Goal: Communication & Community: Answer question/provide support

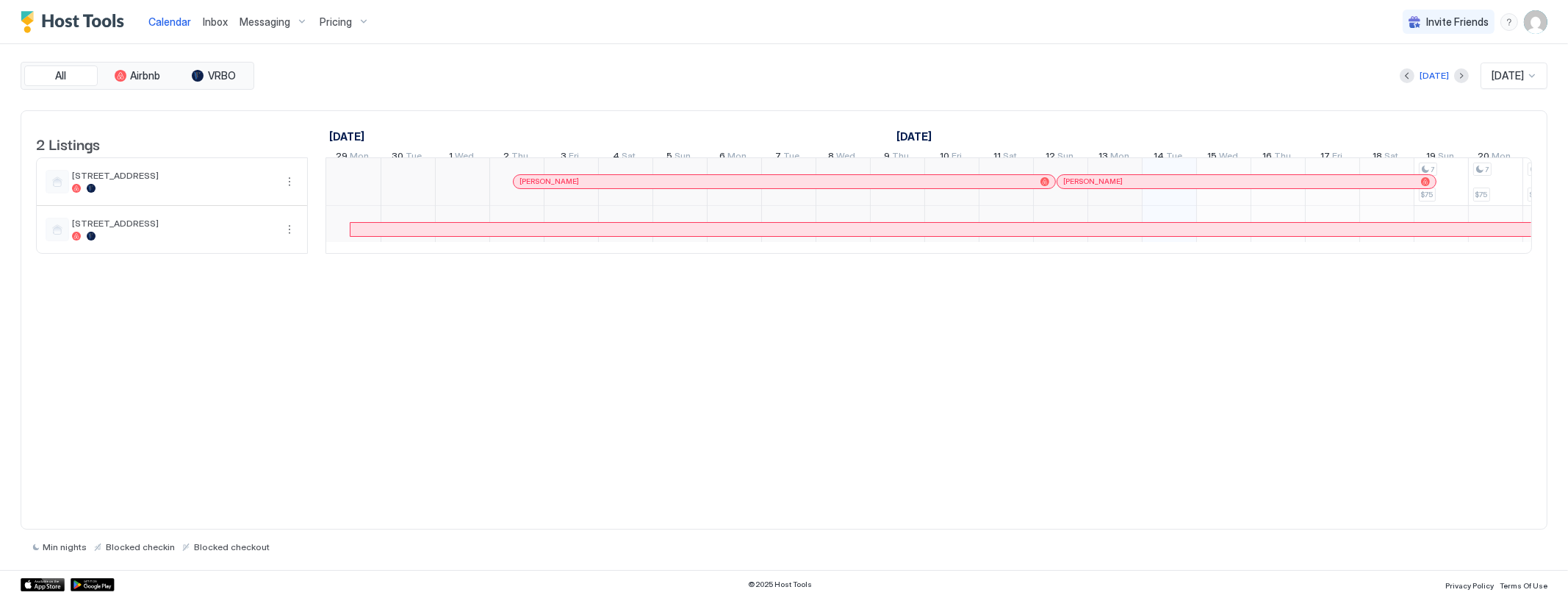
scroll to position [0, 816]
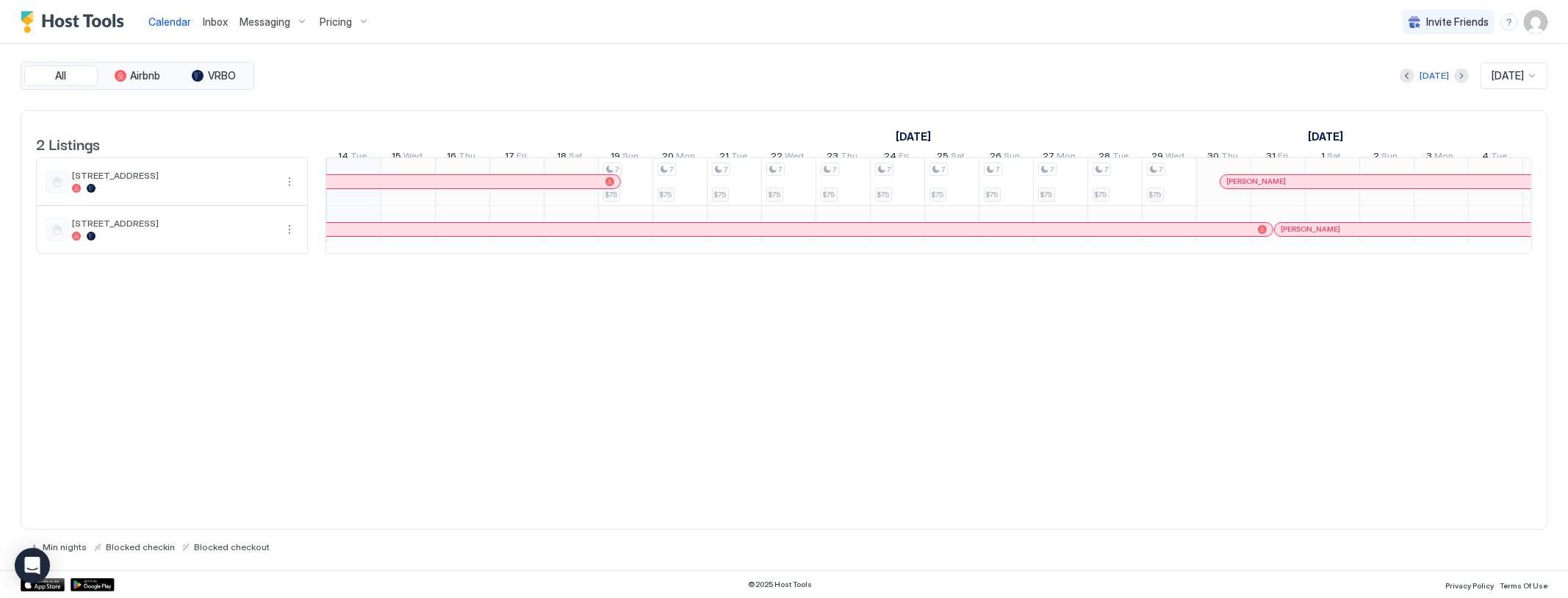
click at [215, 21] on span "Inbox" at bounding box center [215, 22] width 25 height 13
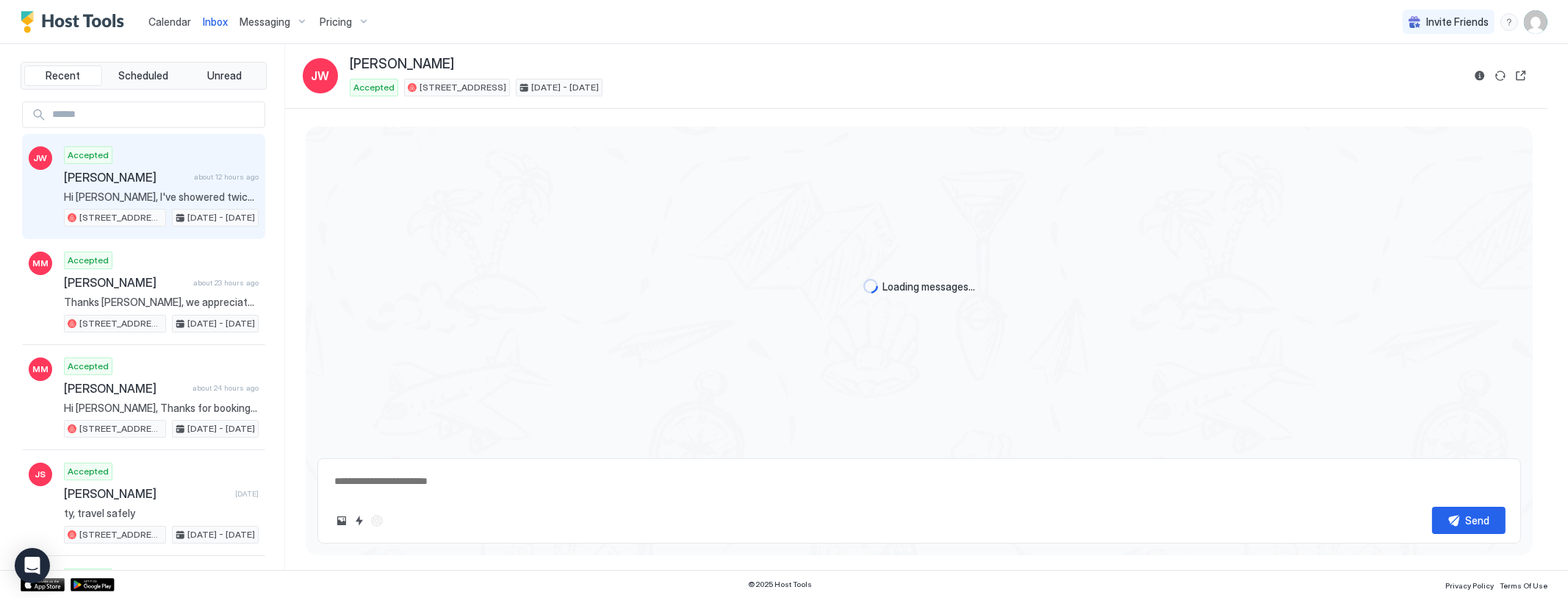
scroll to position [847, 0]
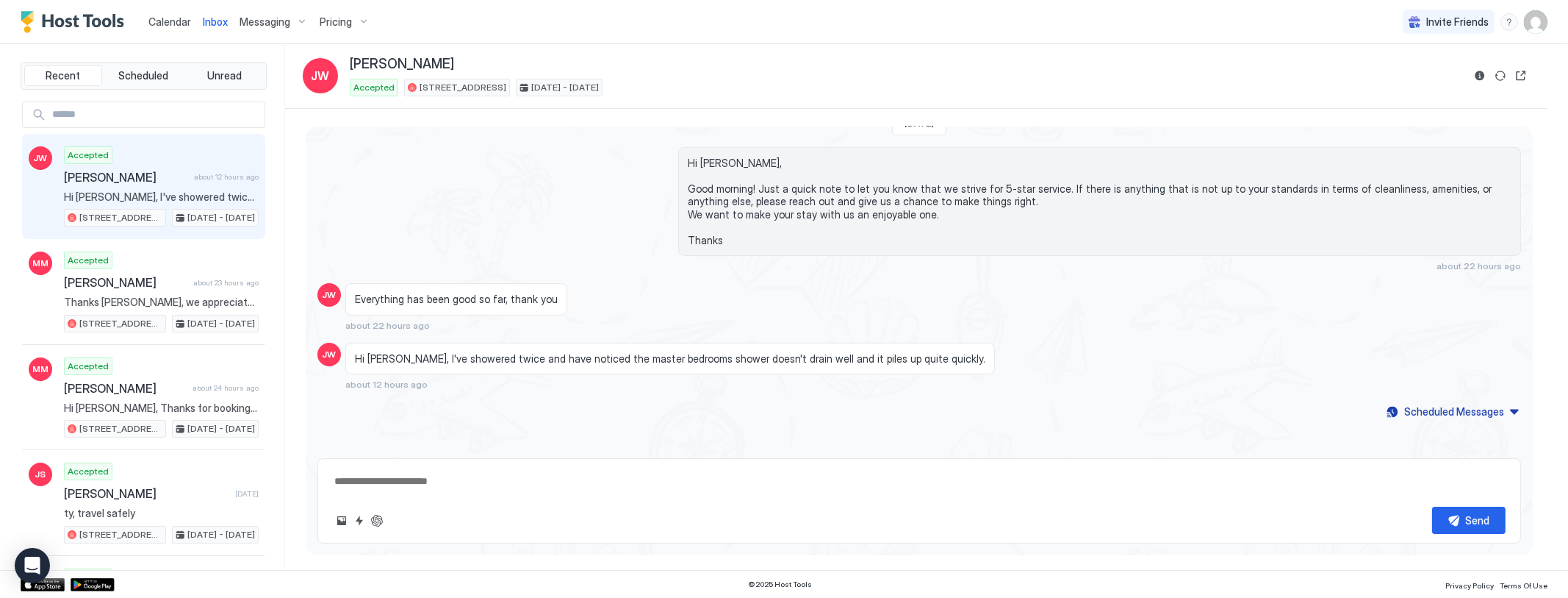
type textarea "*"
click at [162, 23] on span "Calendar" at bounding box center [169, 22] width 43 height 13
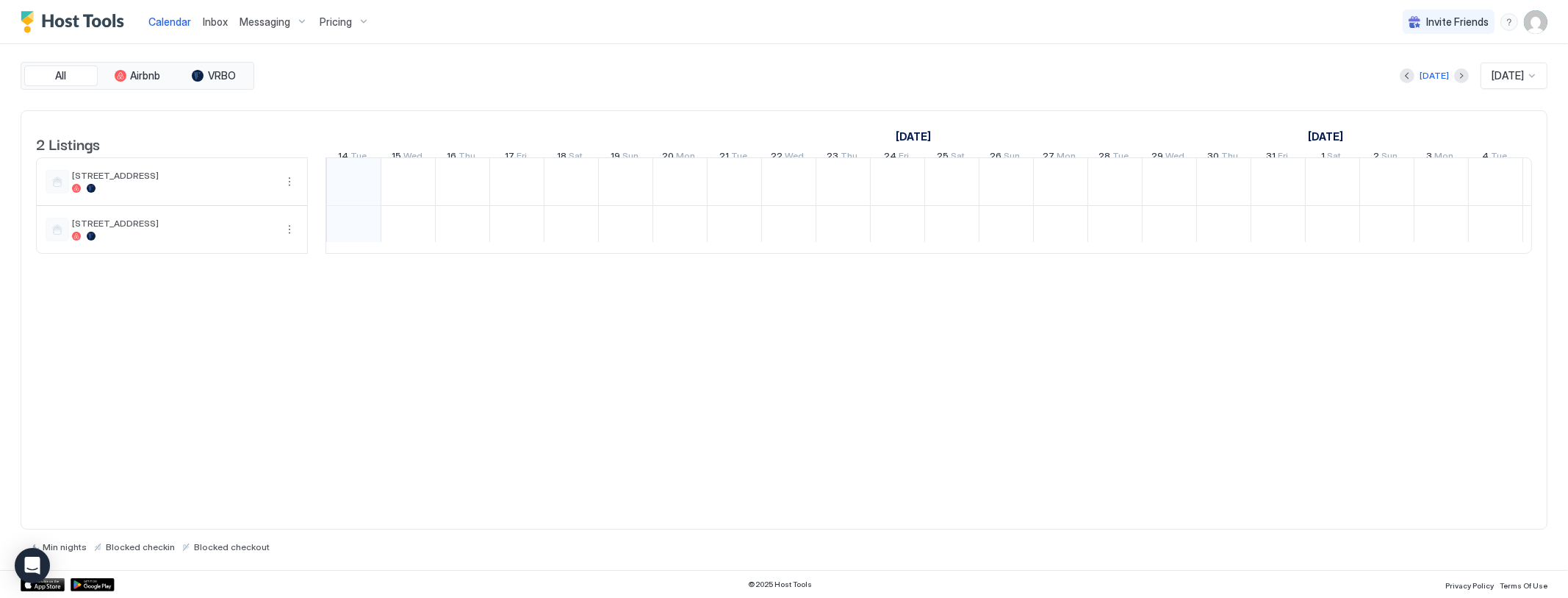
scroll to position [0, 816]
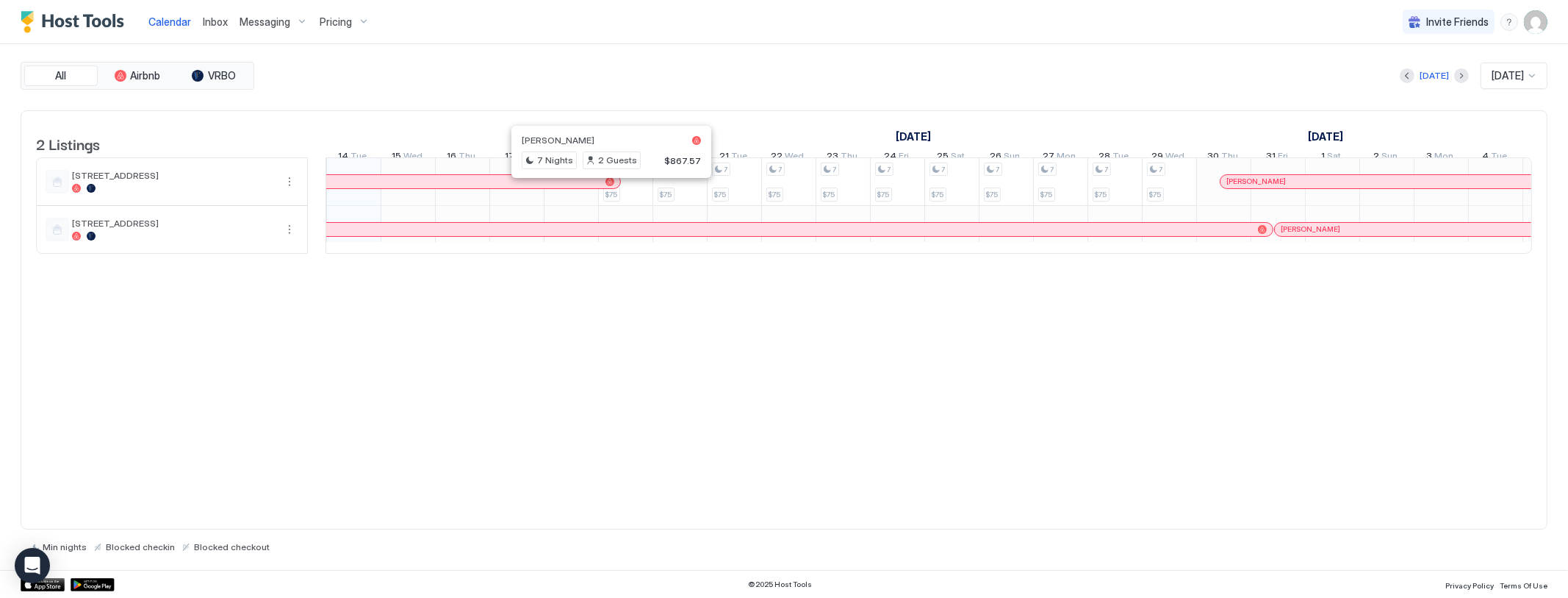
click at [180, 19] on span "Calendar" at bounding box center [169, 22] width 43 height 13
